Goal: Task Accomplishment & Management: Use online tool/utility

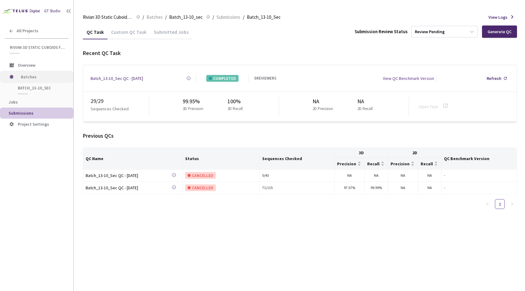
click at [49, 80] on span "Batches" at bounding box center [42, 77] width 42 height 12
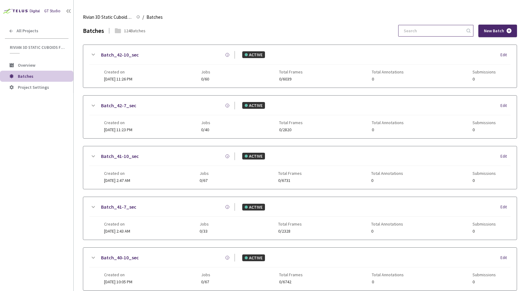
click at [436, 28] on input at bounding box center [432, 30] width 65 height 11
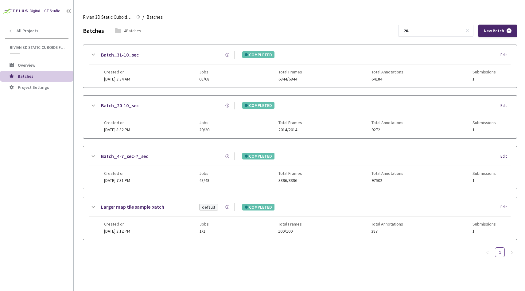
type input "20-"
click at [174, 102] on div "Batch_20-10_sec" at bounding box center [166, 106] width 138 height 8
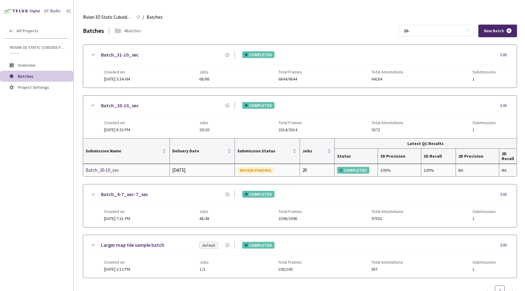
click at [111, 171] on div "Batch_20-10_sec" at bounding box center [118, 170] width 65 height 7
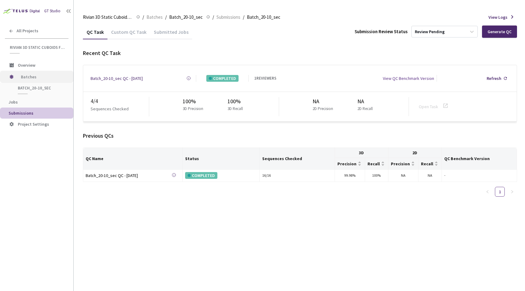
click at [37, 77] on span "Batches" at bounding box center [42, 77] width 42 height 12
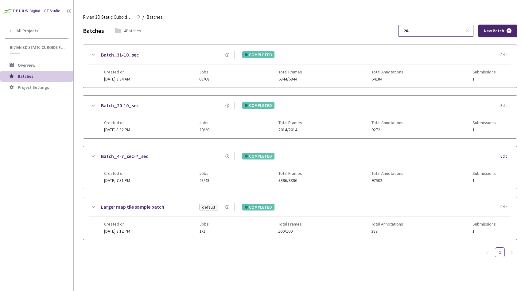
click at [426, 33] on input "20-" at bounding box center [432, 30] width 65 height 11
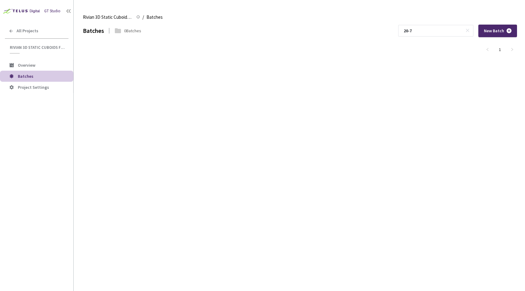
type input "20-7"
click at [41, 78] on span "Batches" at bounding box center [43, 76] width 51 height 5
click at [442, 29] on input "20-7" at bounding box center [432, 30] width 65 height 11
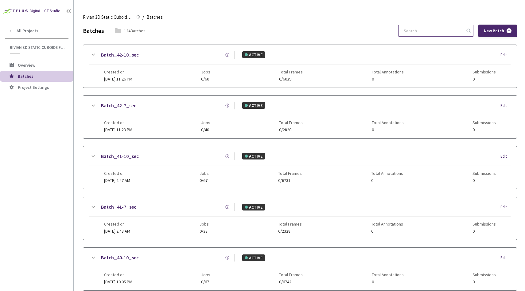
type input "1"
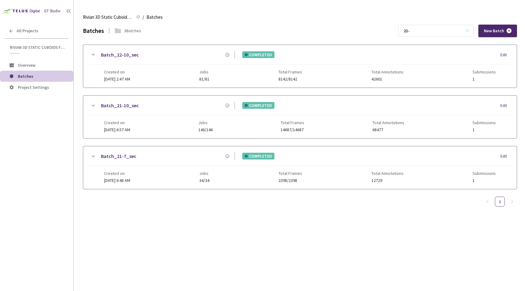
type input "21-"
click at [140, 163] on div "Batch_21-7_sec COMPLETED Edit" at bounding box center [300, 159] width 422 height 14
click at [146, 157] on div "Batch_21-7_sec" at bounding box center [166, 156] width 138 height 8
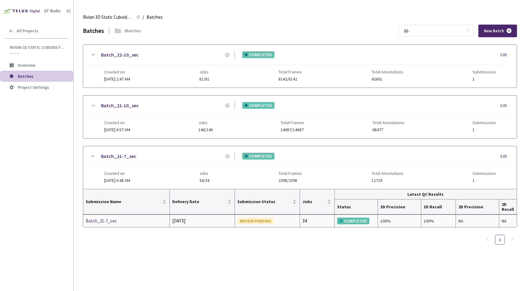
click at [111, 221] on div "Batch_21-7_sec" at bounding box center [118, 220] width 65 height 7
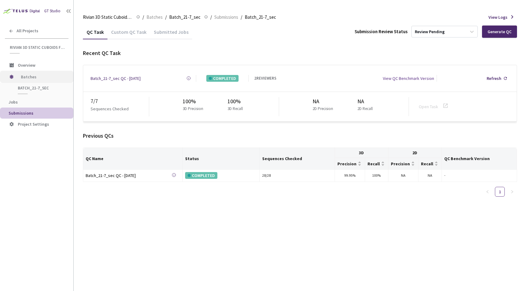
click at [42, 76] on span "Batches" at bounding box center [42, 77] width 42 height 12
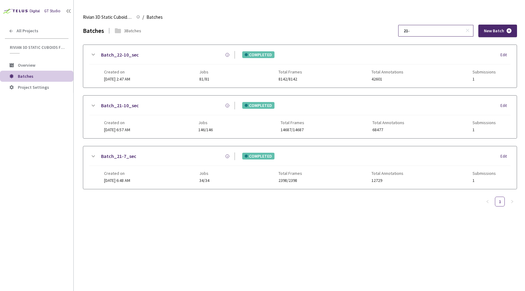
click at [434, 31] on input "21-" at bounding box center [432, 30] width 65 height 11
click at [152, 104] on div "Batch_21-10_sec" at bounding box center [166, 106] width 138 height 8
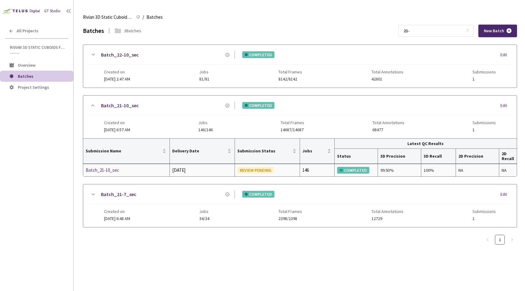
click at [117, 171] on div "Batch_21-10_sec" at bounding box center [118, 170] width 65 height 7
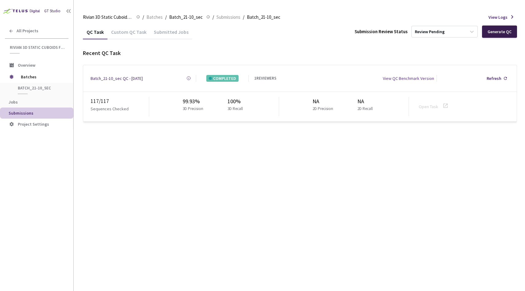
click at [498, 30] on div "Generate QC" at bounding box center [500, 31] width 24 height 5
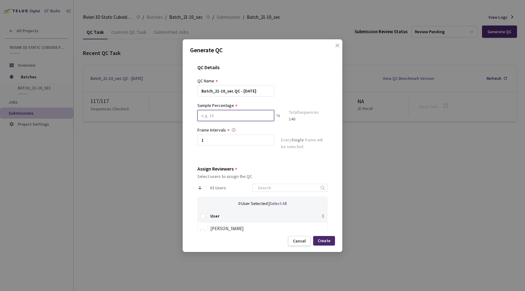
click at [226, 115] on input at bounding box center [236, 115] width 77 height 11
type input "20"
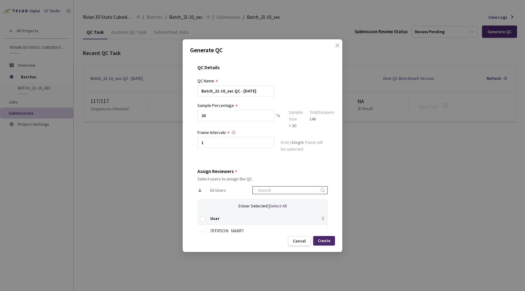
click at [272, 191] on input at bounding box center [286, 189] width 65 height 7
type input "dav"
click at [240, 230] on div "[PERSON_NAME]" at bounding box center [267, 230] width 115 height 7
click at [206, 231] on td at bounding box center [203, 233] width 10 height 17
click at [203, 231] on label at bounding box center [202, 233] width 5 height 9
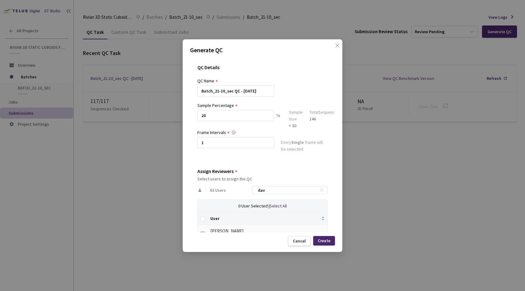
click at [203, 232] on input "checkbox" at bounding box center [202, 234] width 5 height 5
checkbox input "true"
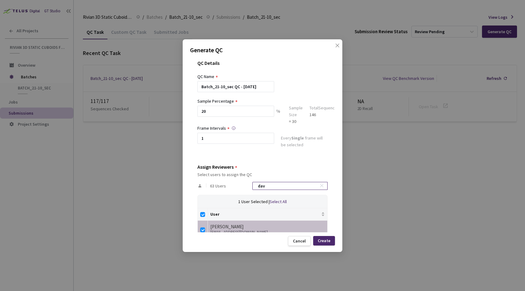
drag, startPoint x: 279, startPoint y: 186, endPoint x: 268, endPoint y: 186, distance: 11.4
click at [268, 186] on input "dav" at bounding box center [286, 185] width 65 height 7
type input "m"
checkbox input "false"
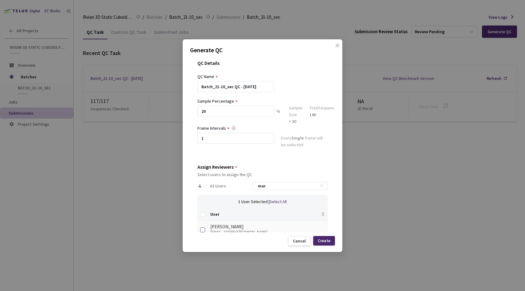
type input "mar"
click at [204, 228] on input "checkbox" at bounding box center [202, 229] width 5 height 5
checkbox input "true"
click at [336, 242] on div "Generate QC QC Details QC Name Batch_21-10_sec QC - [DATE] Sample Percentage 20…" at bounding box center [263, 145] width 160 height 213
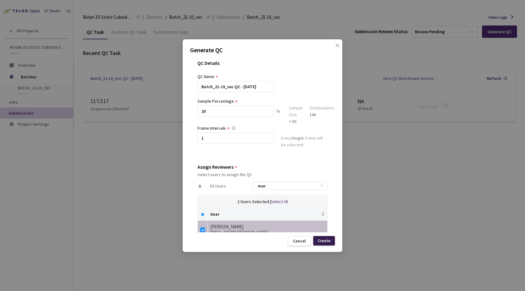
click at [330, 241] on div "Create" at bounding box center [324, 240] width 13 height 5
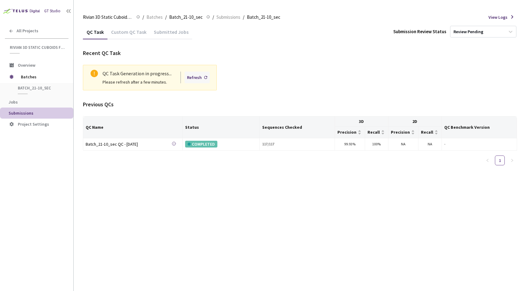
click at [196, 77] on div "Refresh" at bounding box center [194, 77] width 15 height 7
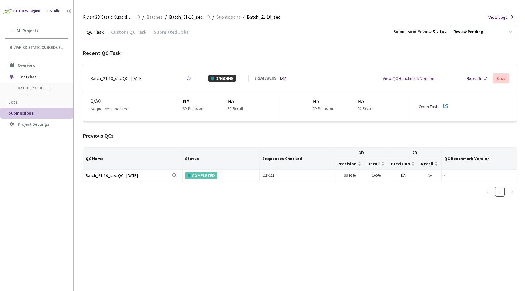
click at [426, 104] on link "Open Task" at bounding box center [428, 107] width 19 height 6
